Goal: Information Seeking & Learning: Learn about a topic

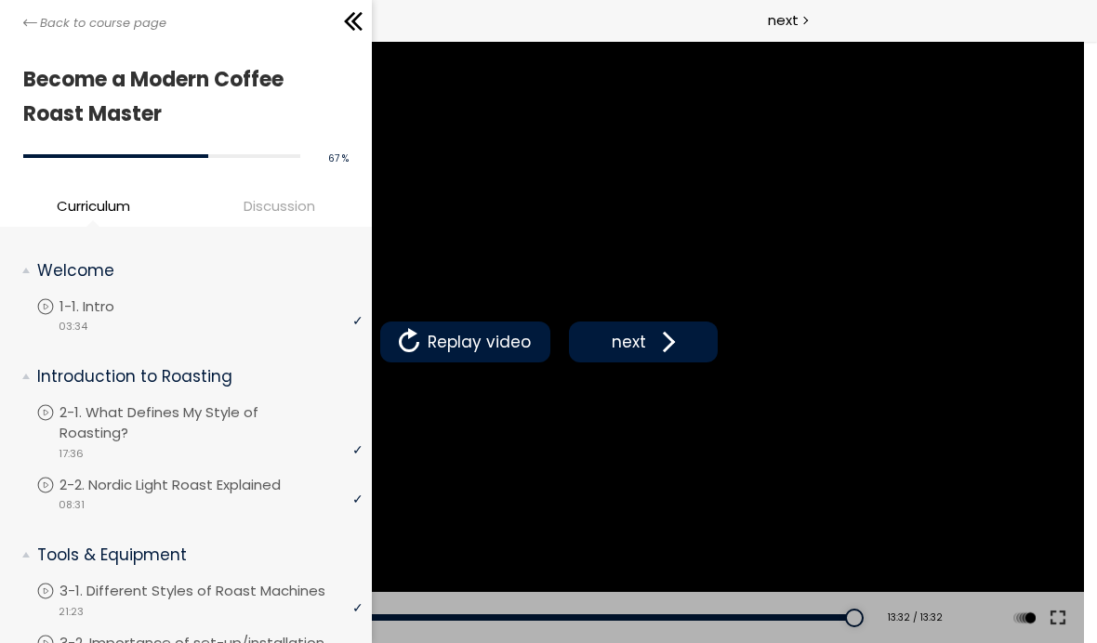
scroll to position [1118, 0]
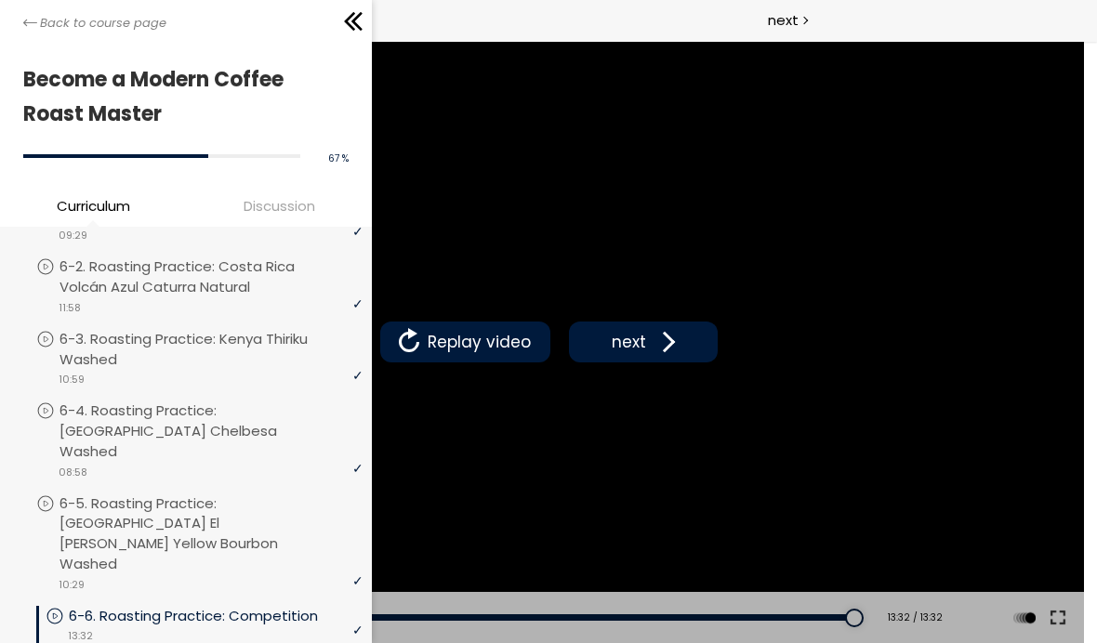
click at [263, 407] on p "6-4. Roasting Practice: [GEOGRAPHIC_DATA] Chelbesa Washed" at bounding box center [210, 431] width 303 height 60
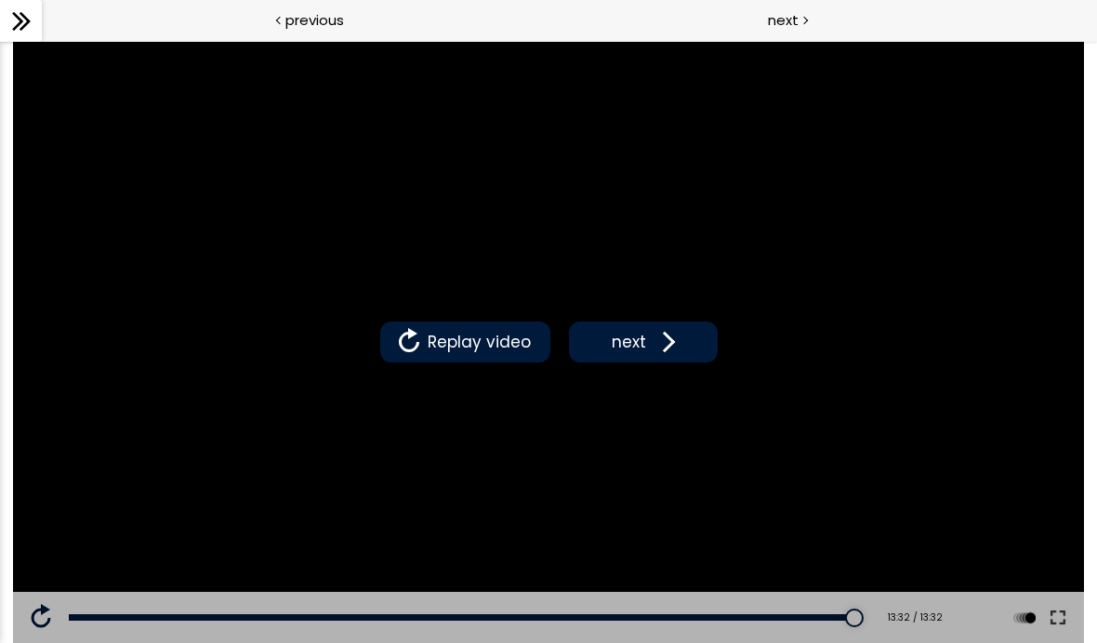
click at [20, 23] on icon at bounding box center [17, 21] width 11 height 19
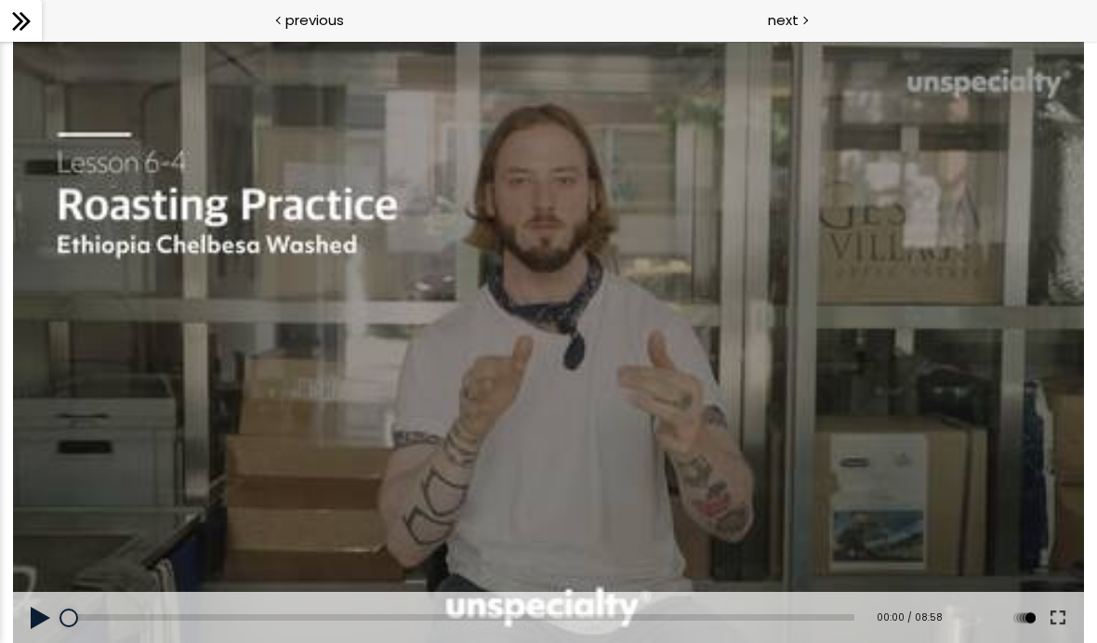
click at [8, 26] on icon at bounding box center [21, 21] width 28 height 28
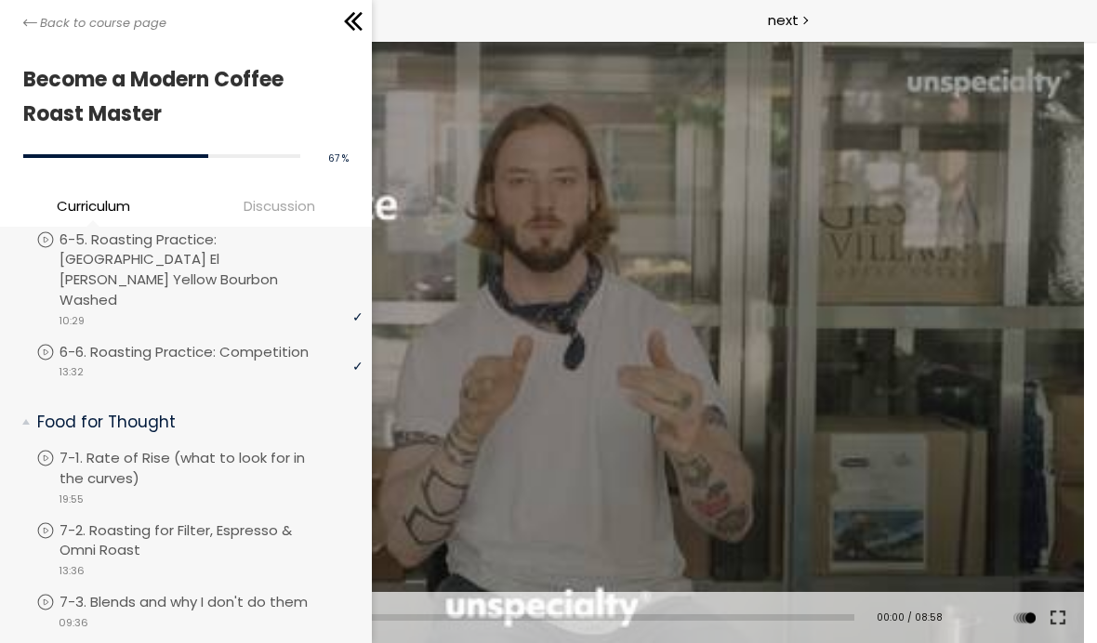
scroll to position [1384, 0]
click at [190, 446] on p "7-1. Rate of Rise (what to look for in the curves)" at bounding box center [210, 466] width 303 height 41
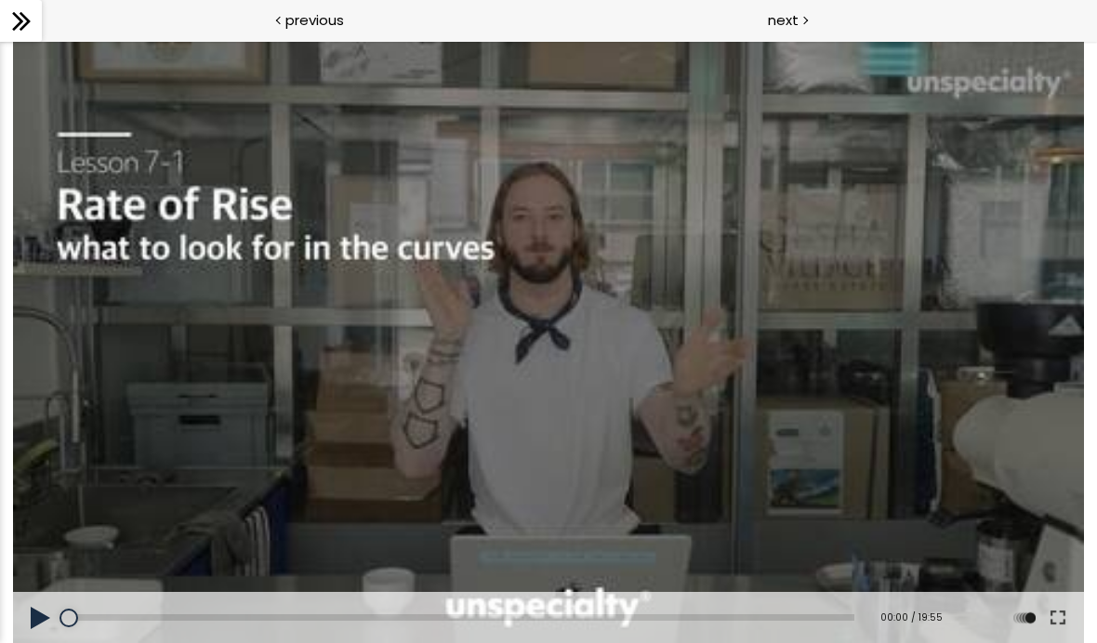
click at [26, 616] on button at bounding box center [41, 618] width 56 height 52
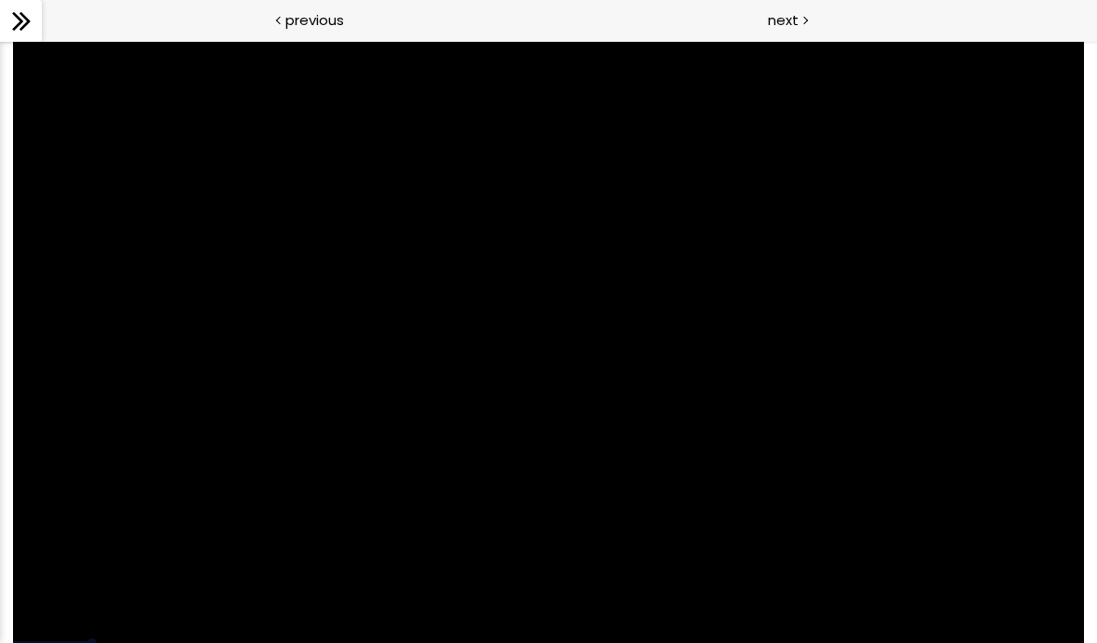
click at [807, 448] on div at bounding box center [548, 342] width 1071 height 602
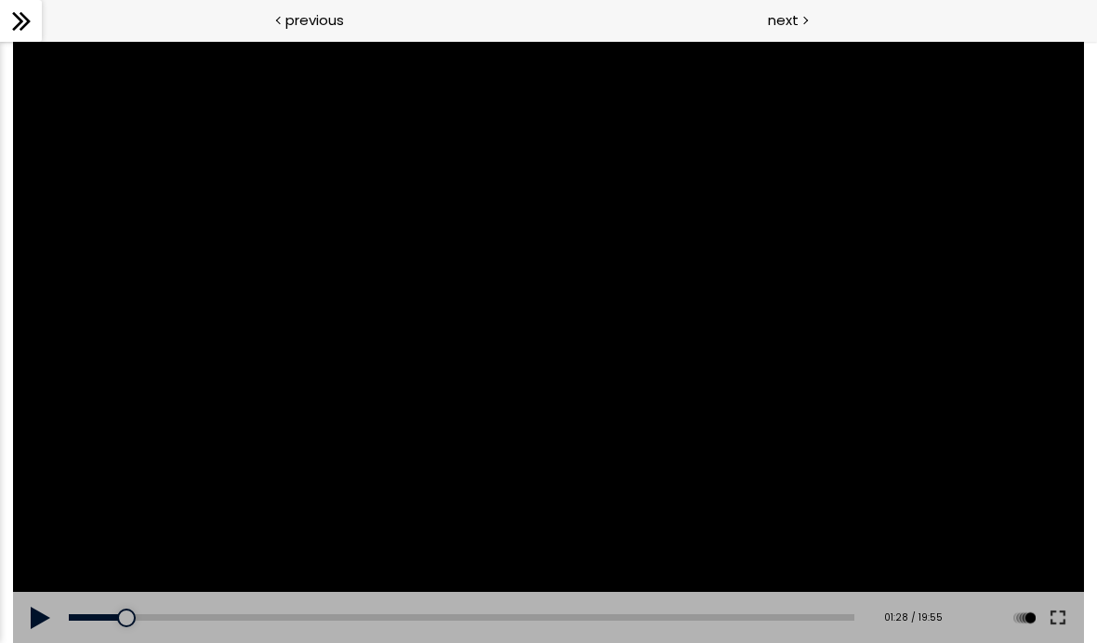
click at [1050, 623] on button at bounding box center [1057, 618] width 33 height 52
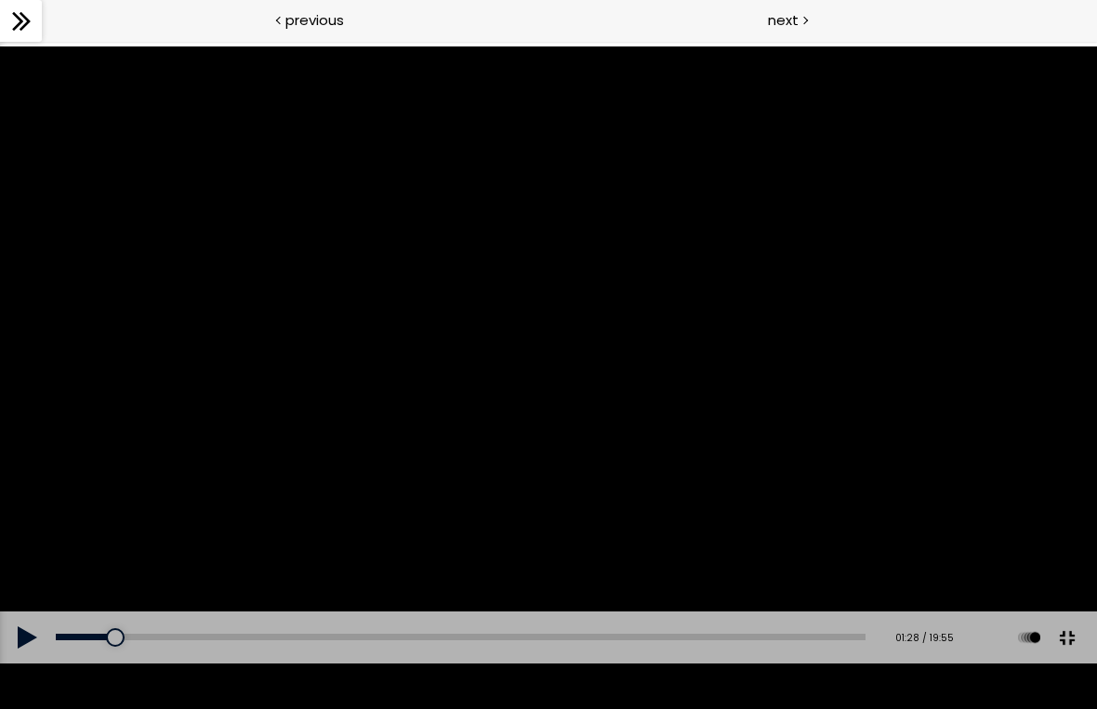
click at [574, 468] on div at bounding box center [548, 354] width 1097 height 617
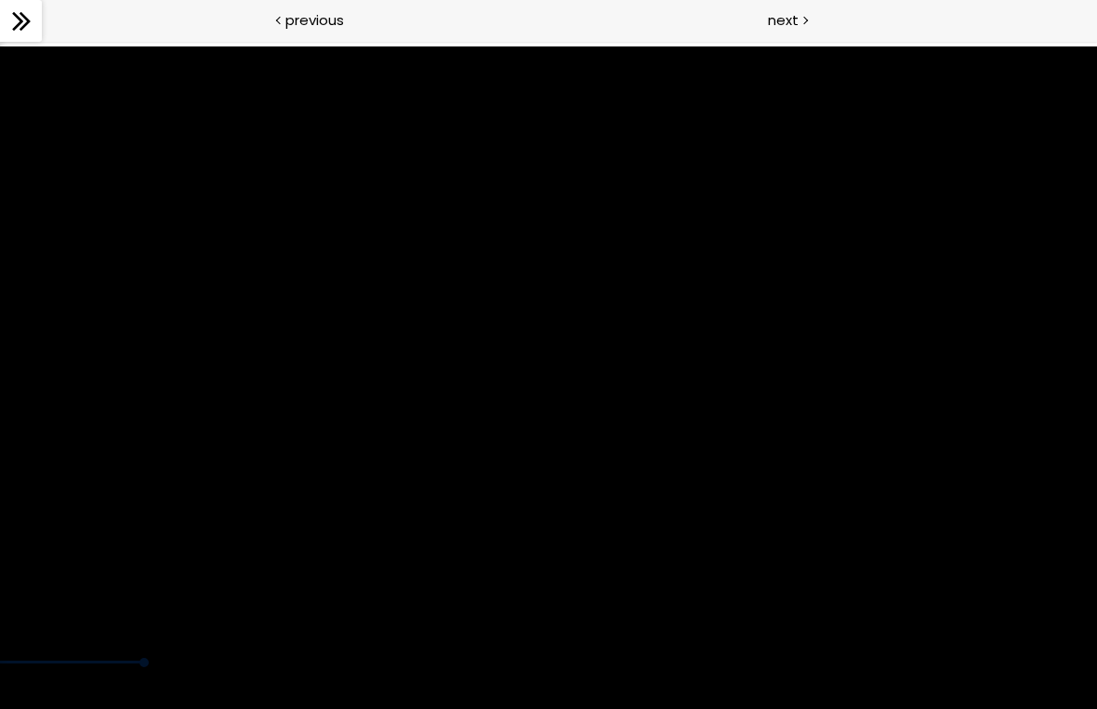
click at [688, 459] on div at bounding box center [548, 354] width 1097 height 617
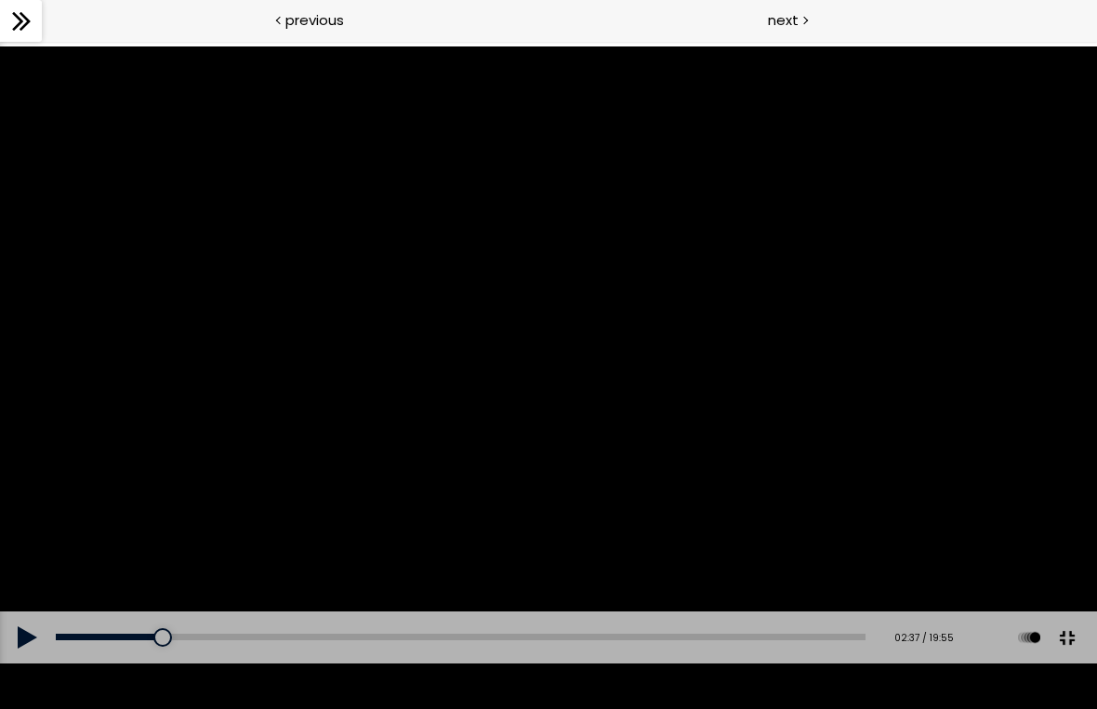
click at [673, 416] on div at bounding box center [548, 354] width 1097 height 617
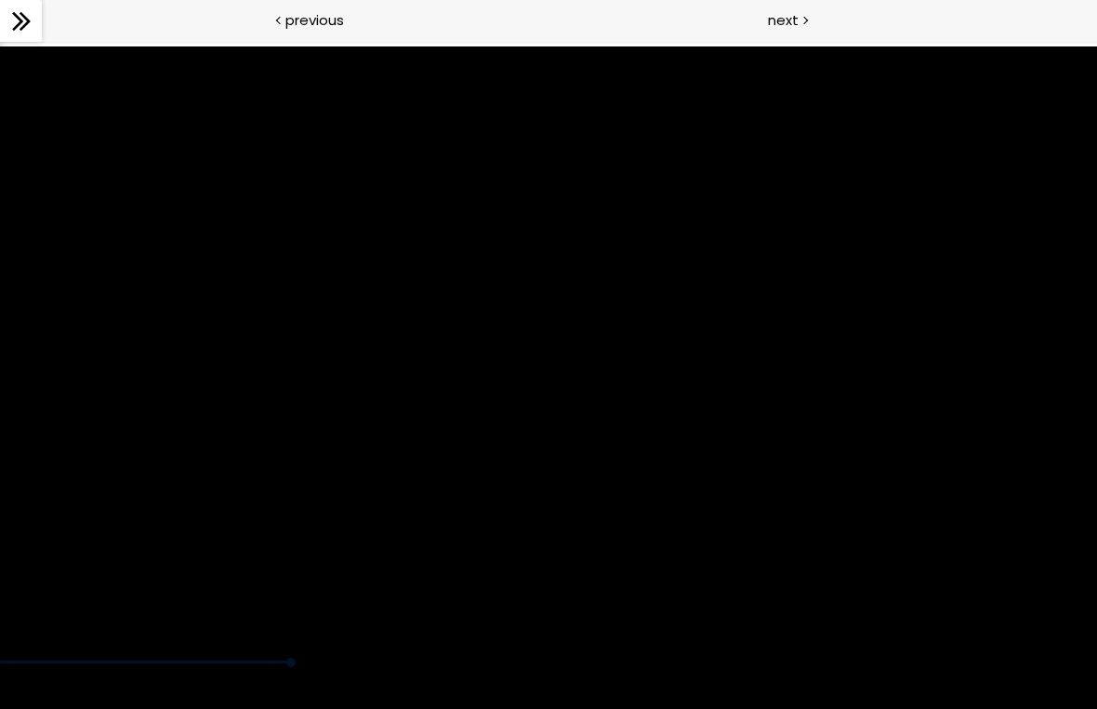
click at [844, 290] on div at bounding box center [548, 354] width 1097 height 617
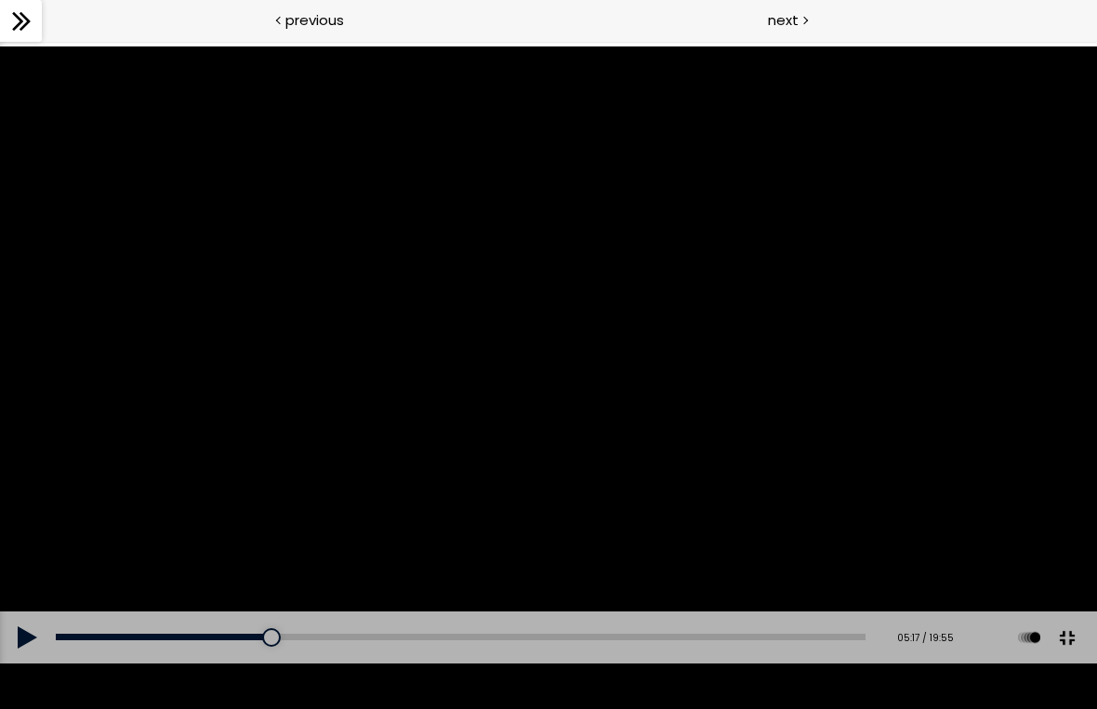
click at [595, 404] on div at bounding box center [548, 354] width 1097 height 617
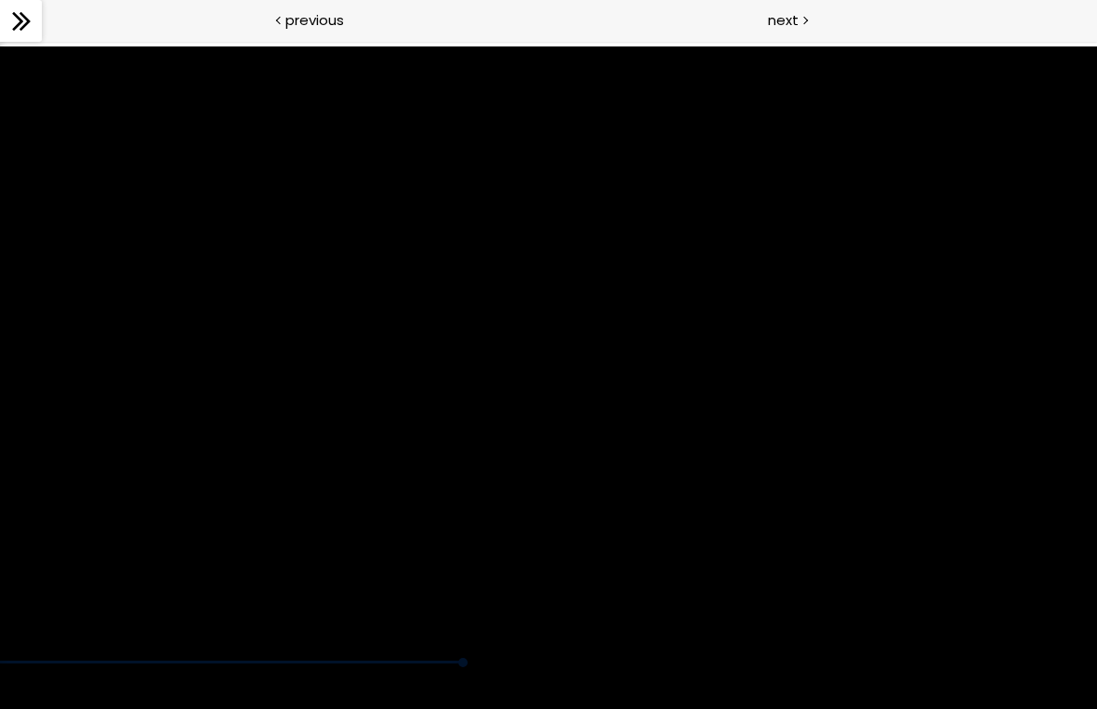
click at [486, 310] on div at bounding box center [548, 354] width 1097 height 617
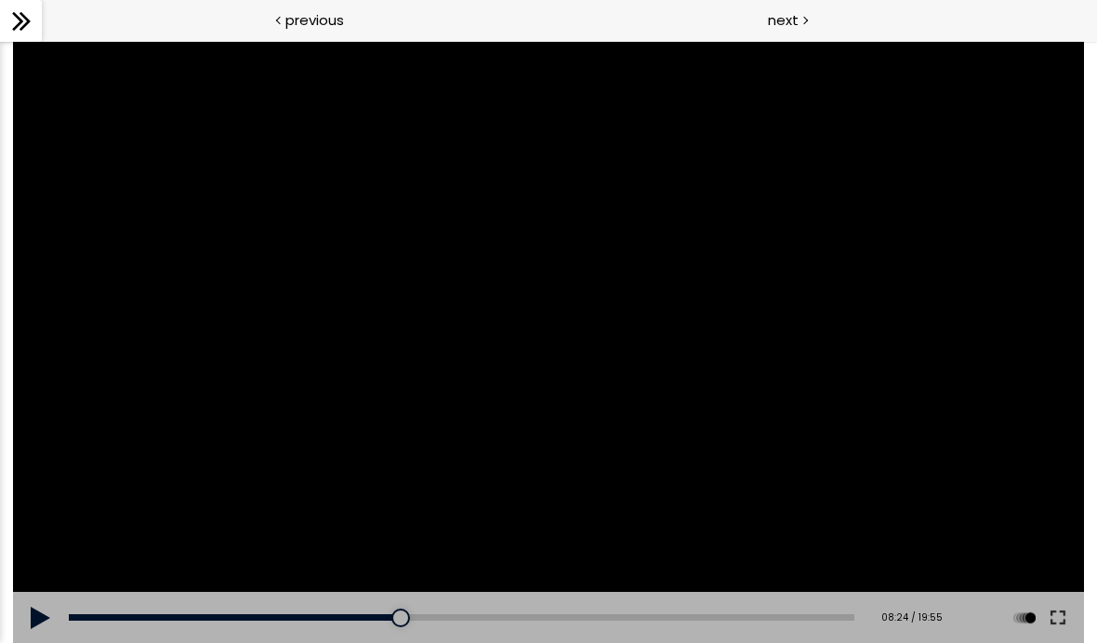
click at [49, 618] on button at bounding box center [41, 618] width 56 height 52
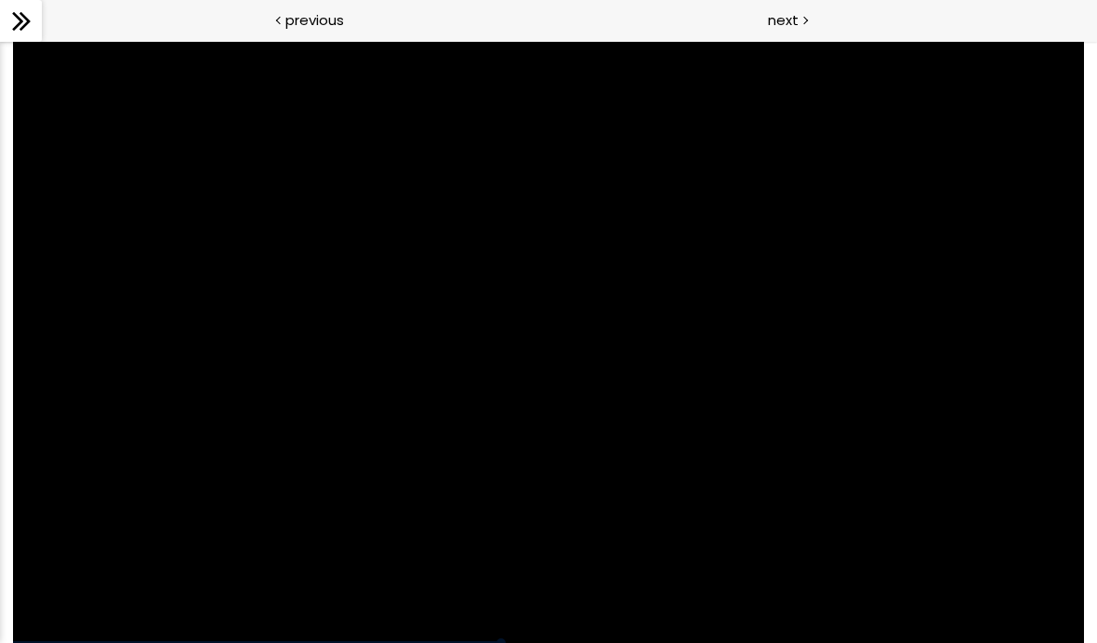
click at [474, 466] on div at bounding box center [548, 342] width 1071 height 602
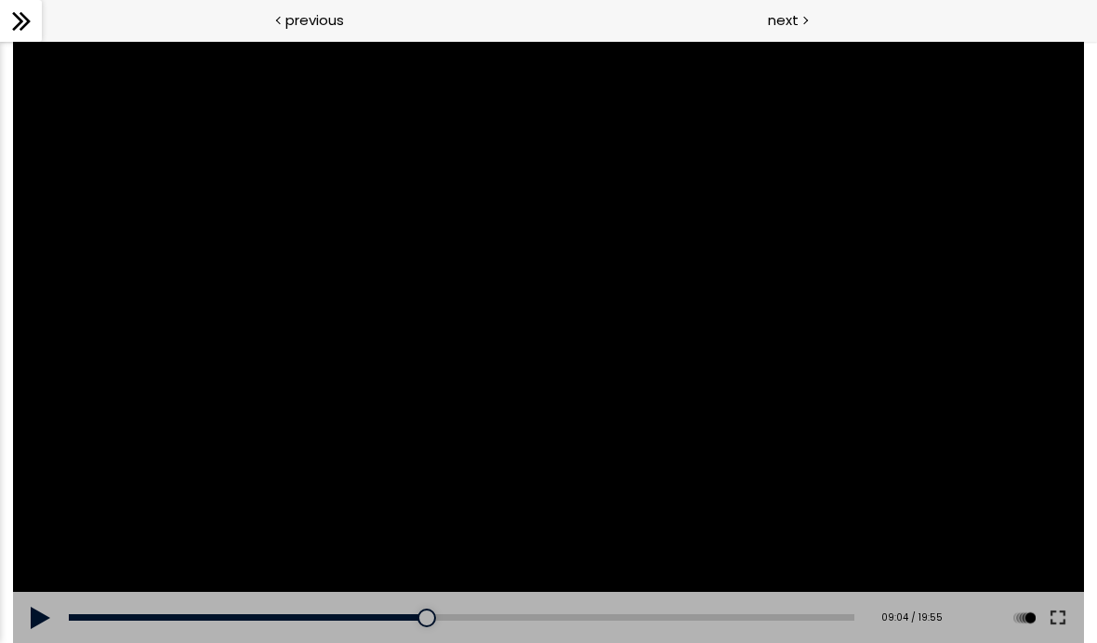
click at [53, 613] on button at bounding box center [41, 618] width 56 height 52
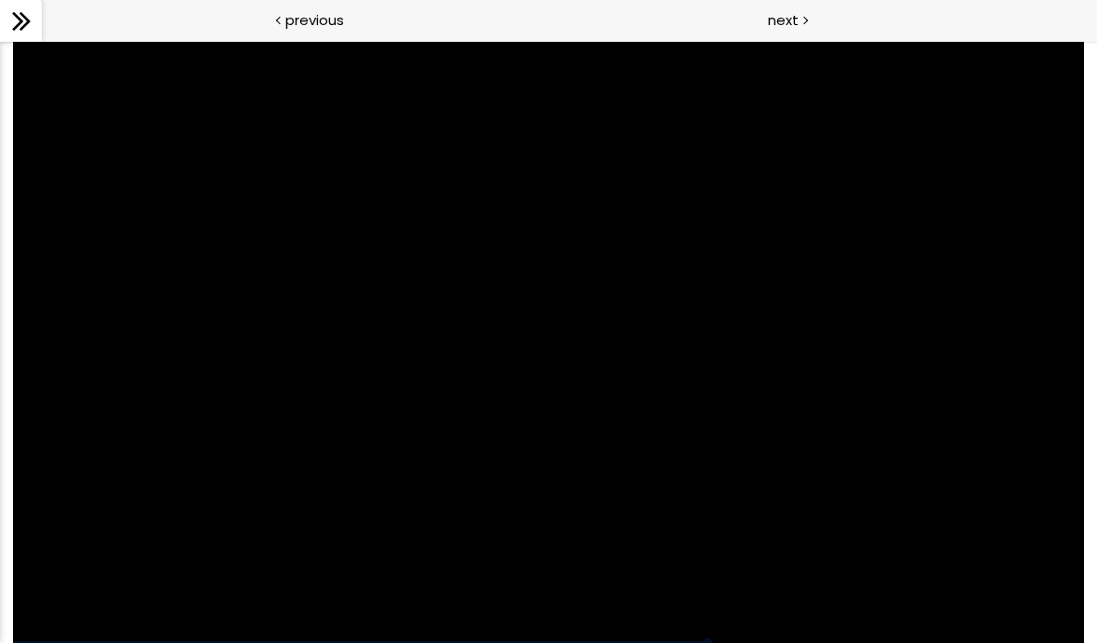
click at [440, 350] on div at bounding box center [548, 342] width 1071 height 602
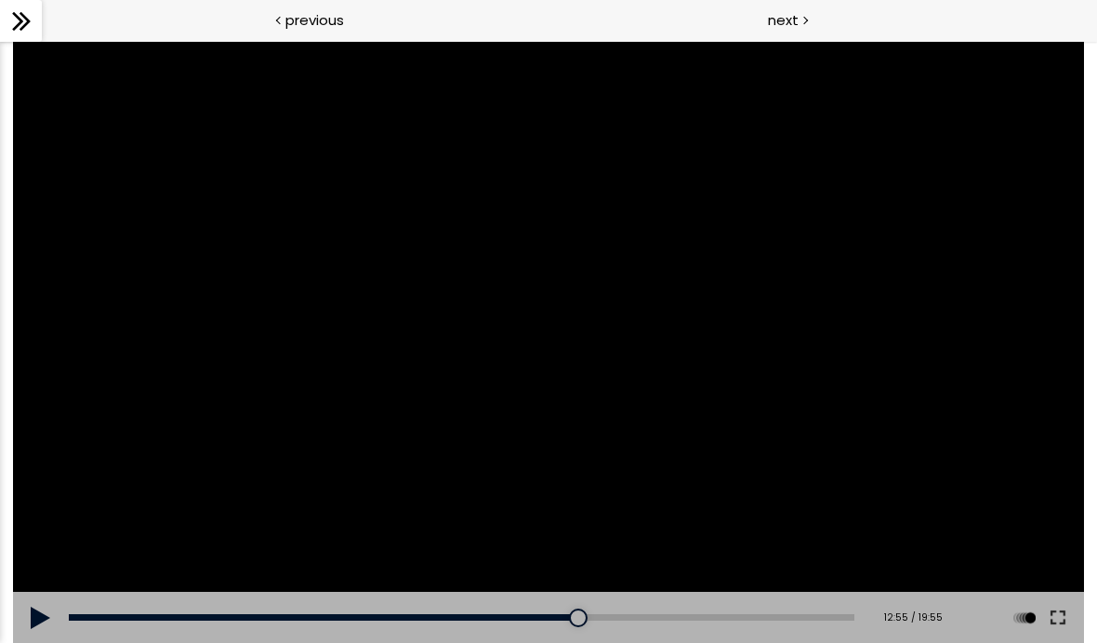
click at [329, 429] on div at bounding box center [548, 342] width 1071 height 602
